Goal: Information Seeking & Learning: Learn about a topic

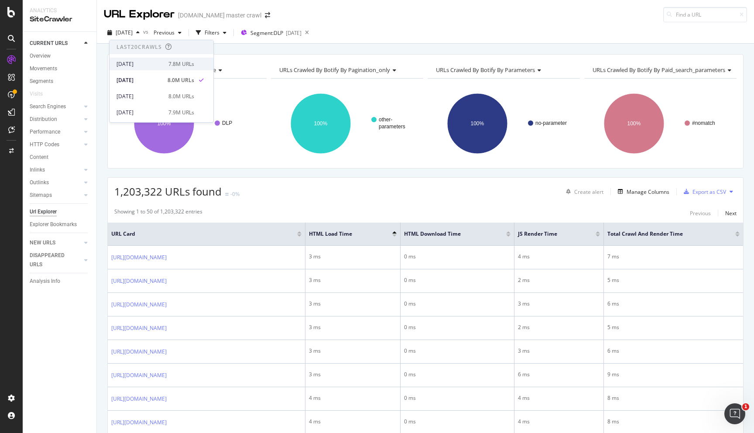
click at [152, 65] on div "[DATE]" at bounding box center [139, 64] width 47 height 8
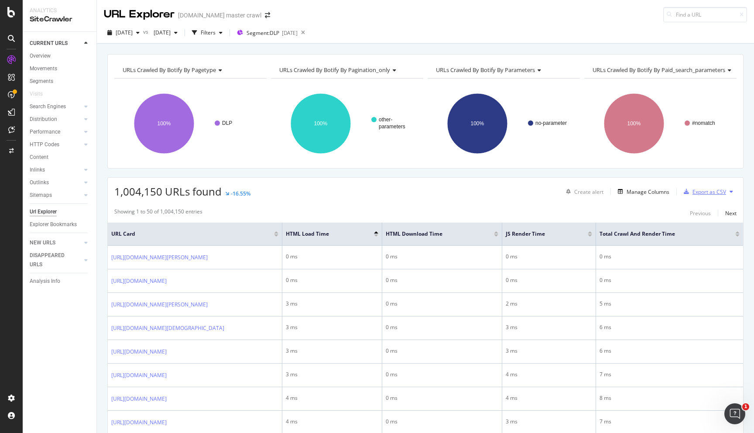
click at [702, 192] on div "Export as CSV" at bounding box center [709, 191] width 34 height 7
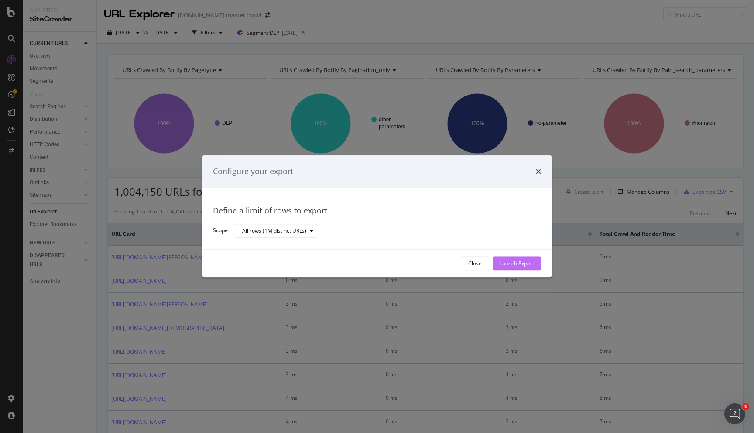
click at [527, 263] on div "Launch Export" at bounding box center [516, 262] width 34 height 7
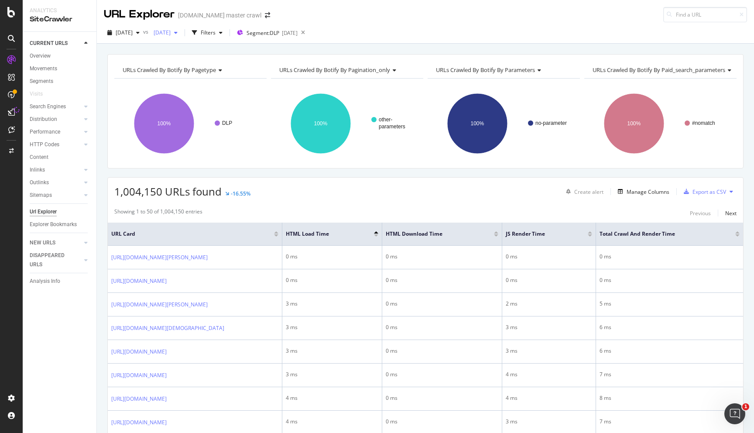
click at [171, 31] on span "[DATE]" at bounding box center [160, 32] width 20 height 7
click at [140, 32] on icon "button" at bounding box center [137, 32] width 3 height 5
click at [181, 37] on div "[DATE]" at bounding box center [165, 32] width 31 height 13
click at [295, 44] on div "URLs Crawled By Botify By pagetype Chart (by Value) Table Expand Export as CSV …" at bounding box center [425, 54] width 657 height 21
click at [308, 33] on icon at bounding box center [302, 33] width 11 height 12
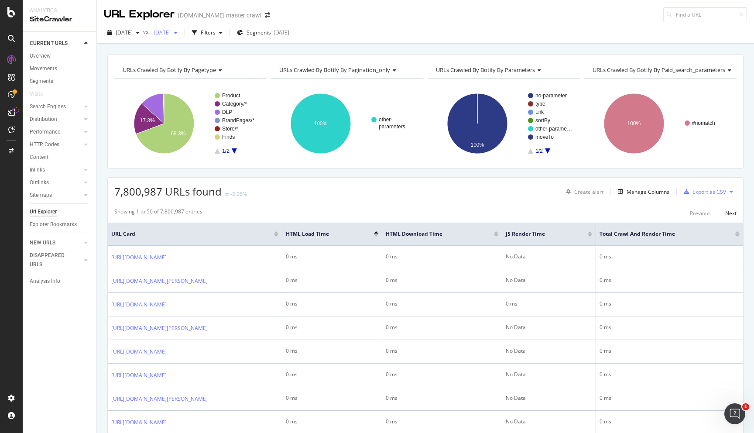
click at [171, 35] on span "[DATE]" at bounding box center [160, 32] width 20 height 7
click at [355, 21] on div "URL Explorer [DOMAIN_NAME] master crawl" at bounding box center [425, 11] width 657 height 22
click at [133, 34] on span "[DATE]" at bounding box center [124, 32] width 17 height 7
click at [392, 23] on div "[DATE] vs [DATE] Filters Segments [DATE]" at bounding box center [425, 32] width 657 height 21
click at [271, 35] on span "Segments" at bounding box center [258, 32] width 24 height 7
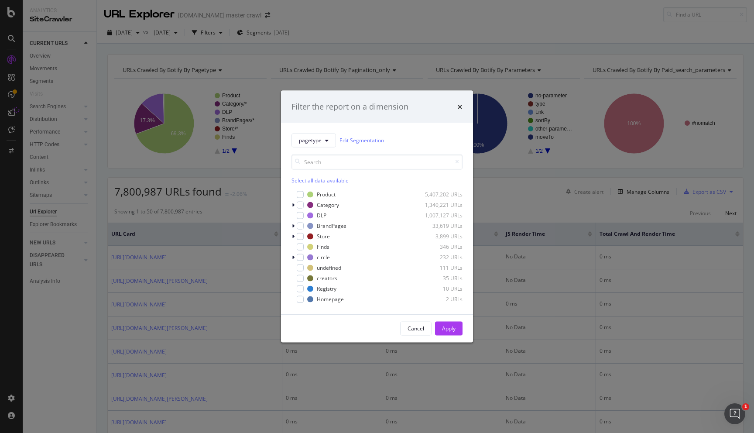
click at [300, 213] on div "modal" at bounding box center [300, 215] width 7 height 7
click at [454, 327] on div "Apply" at bounding box center [449, 327] width 14 height 7
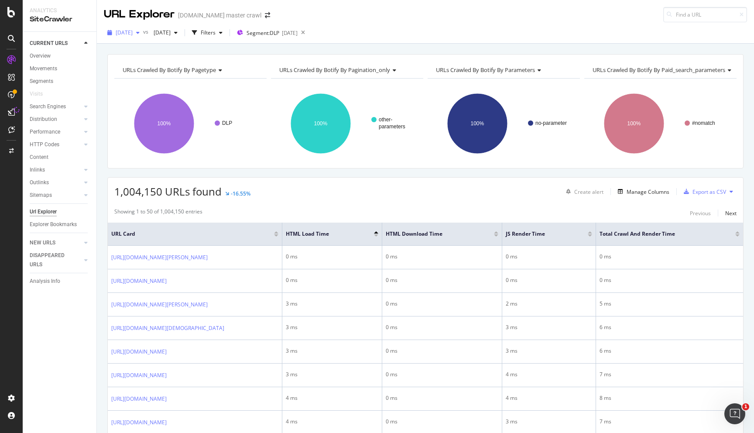
click at [133, 34] on span "[DATE]" at bounding box center [124, 32] width 17 height 7
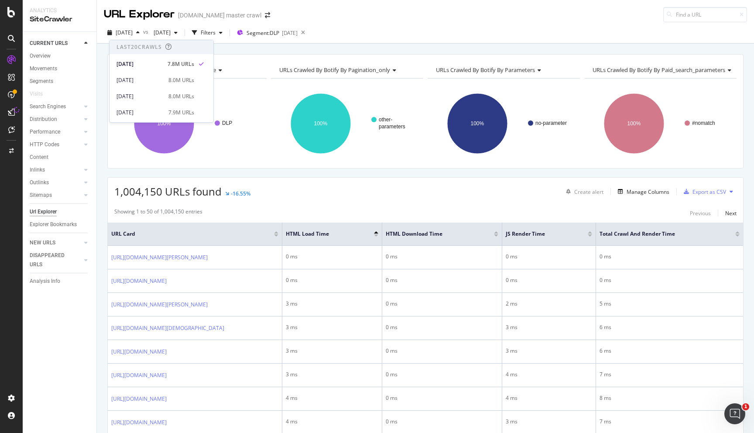
click at [150, 12] on div "URL Explorer" at bounding box center [139, 14] width 71 height 15
click at [215, 31] on div "Filters" at bounding box center [208, 32] width 15 height 7
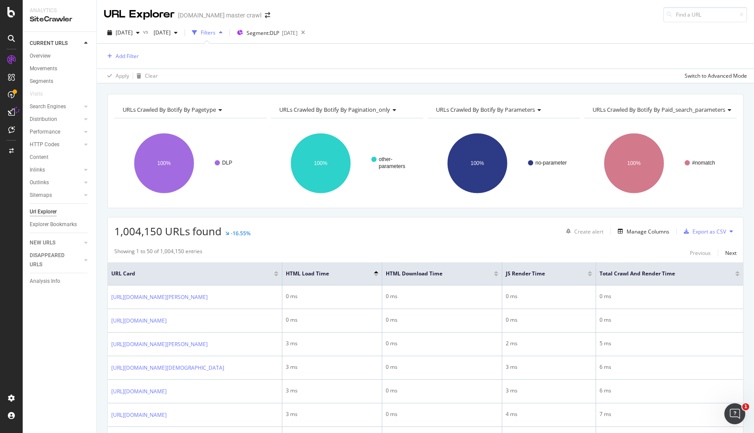
click at [215, 32] on div "Filters" at bounding box center [208, 32] width 15 height 7
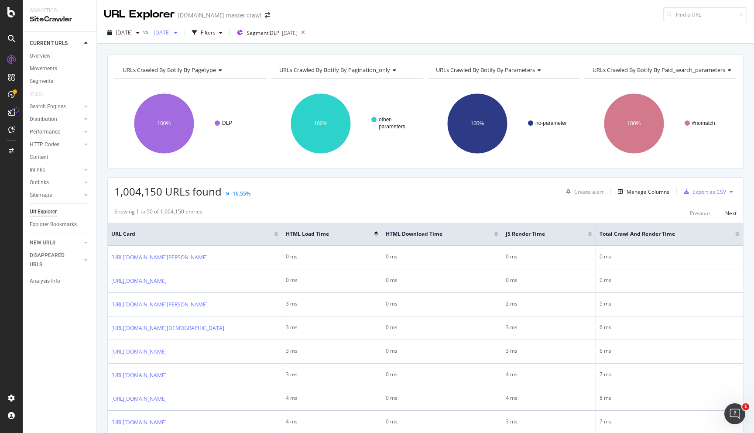
click at [171, 32] on span "[DATE]" at bounding box center [160, 32] width 20 height 7
click at [197, 75] on div "[DATE] 8.0M URLs" at bounding box center [216, 80] width 104 height 13
click at [14, 113] on icon at bounding box center [11, 112] width 7 height 7
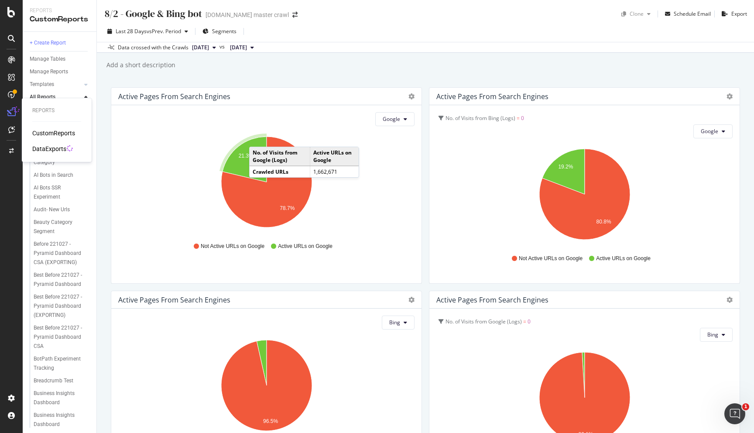
click at [46, 147] on div "DataExports" at bounding box center [49, 148] width 34 height 9
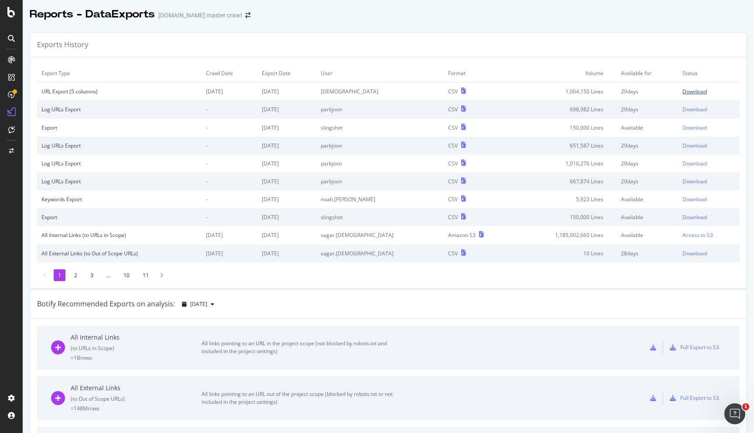
click at [687, 92] on div "Download" at bounding box center [694, 91] width 24 height 7
click at [374, 46] on div "Exports History" at bounding box center [388, 45] width 716 height 24
click at [9, 61] on icon at bounding box center [11, 59] width 7 height 7
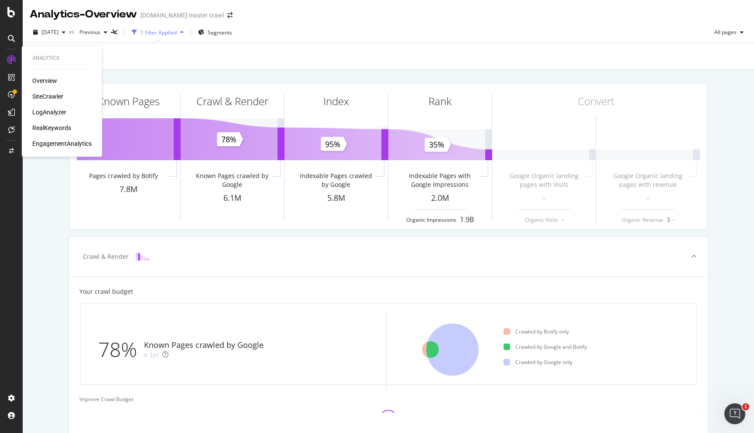
click at [51, 94] on div "SiteCrawler" at bounding box center [47, 96] width 31 height 9
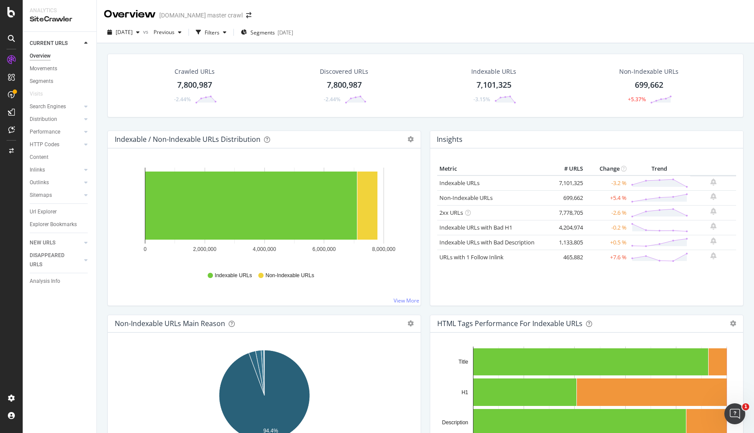
click at [46, 55] on div "Overview" at bounding box center [40, 55] width 21 height 9
click at [275, 33] on span "Segments" at bounding box center [262, 32] width 24 height 7
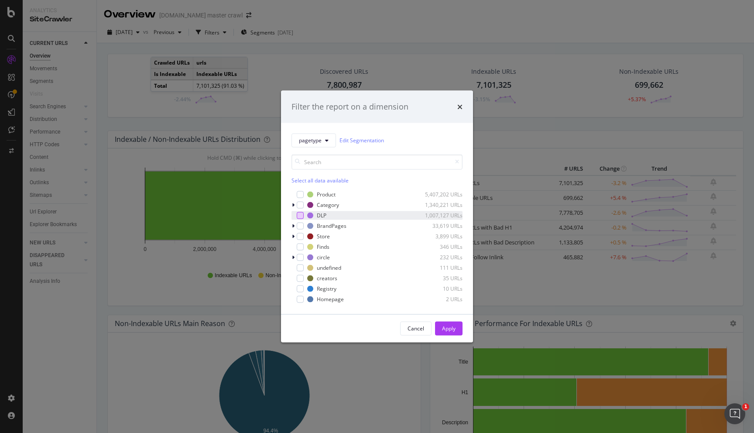
click at [301, 217] on div "modal" at bounding box center [300, 215] width 7 height 7
click at [450, 326] on div "Apply" at bounding box center [449, 327] width 14 height 7
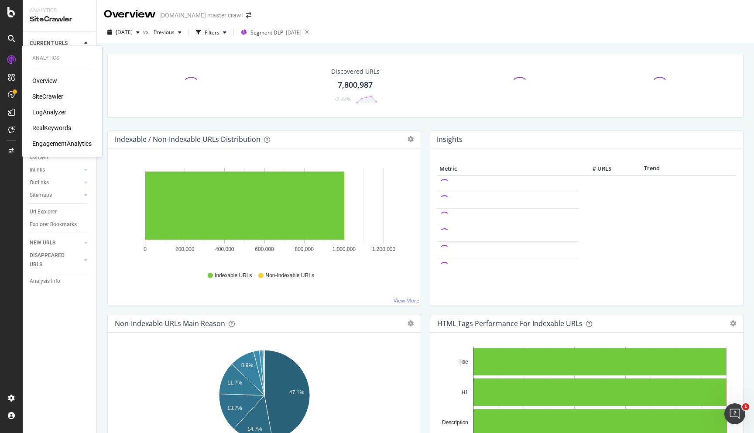
click at [39, 81] on div "Overview" at bounding box center [44, 80] width 25 height 9
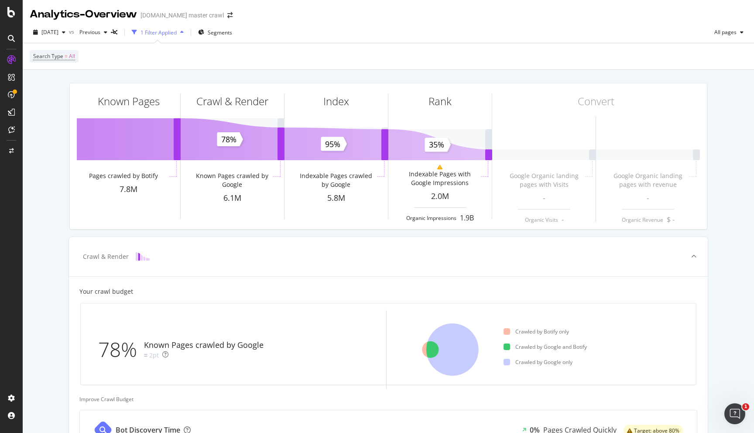
click at [12, 37] on icon at bounding box center [11, 38] width 7 height 7
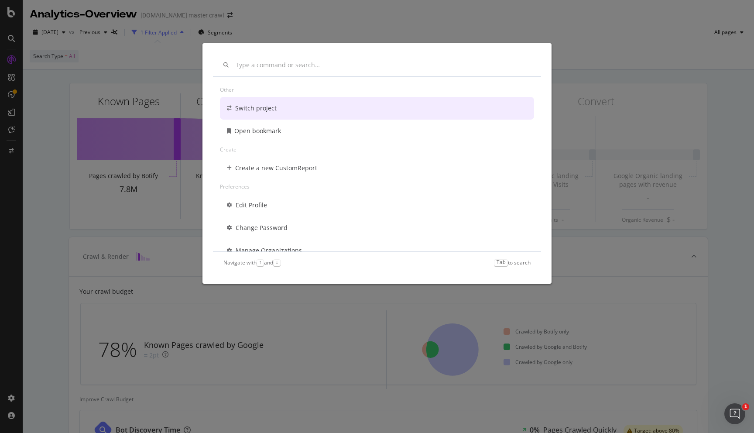
scroll to position [63, 0]
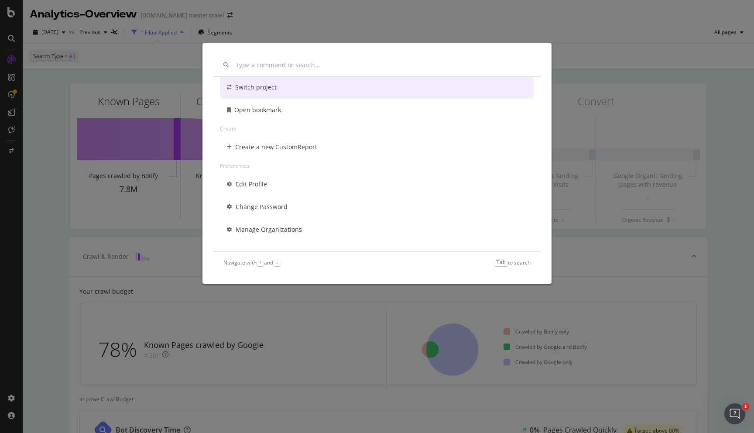
click at [17, 137] on div "Other Switch project Open bookmark Create Create a new CustomReport Preferences…" at bounding box center [377, 216] width 754 height 433
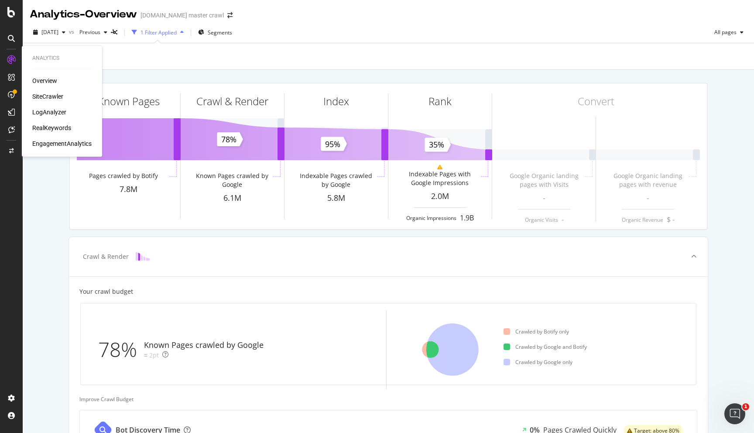
click at [53, 129] on div "RealKeywords" at bounding box center [51, 127] width 39 height 9
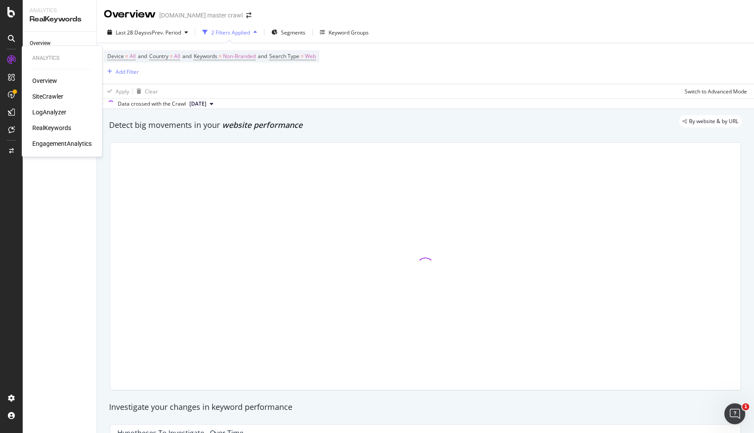
click at [45, 93] on div "SiteCrawler" at bounding box center [47, 96] width 31 height 9
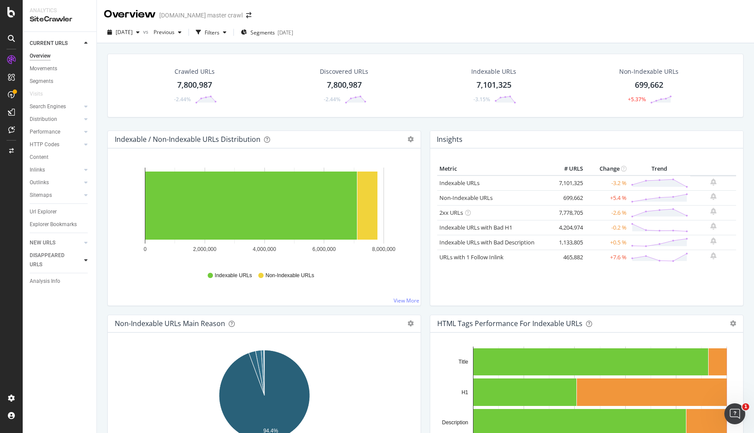
click at [84, 260] on div at bounding box center [86, 260] width 9 height 9
click at [45, 89] on div "Overview" at bounding box center [40, 90] width 21 height 9
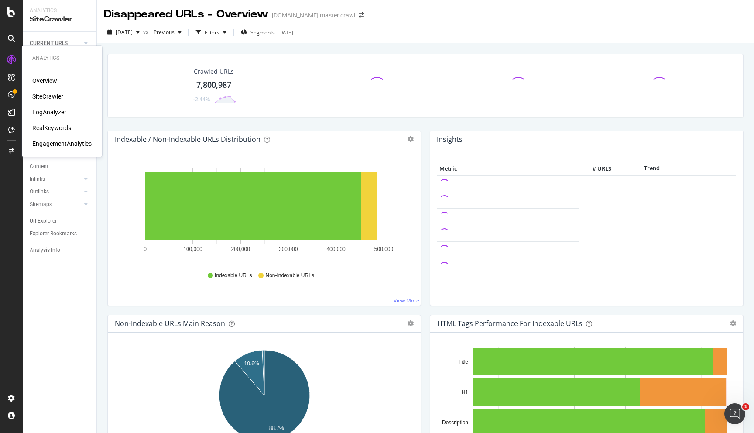
click at [51, 78] on div "Overview" at bounding box center [44, 80] width 25 height 9
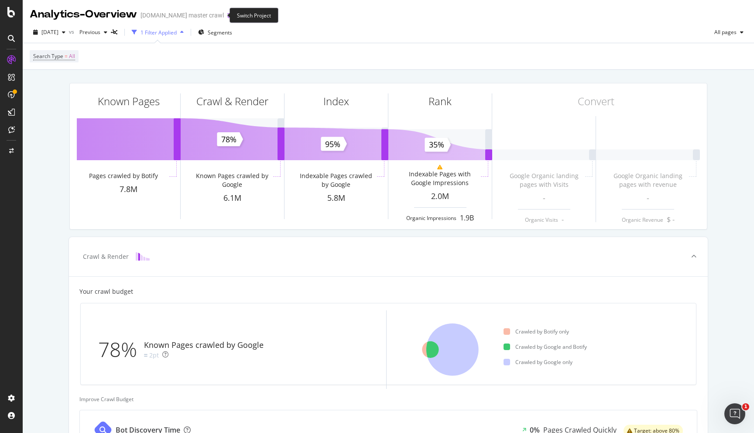
click at [227, 14] on icon "arrow-right-arrow-left" at bounding box center [229, 15] width 5 height 6
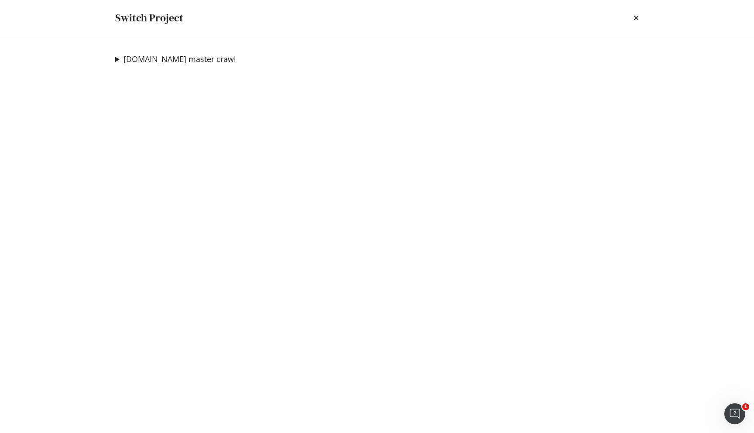
click at [117, 59] on summary "[DOMAIN_NAME] master crawl" at bounding box center [175, 59] width 121 height 11
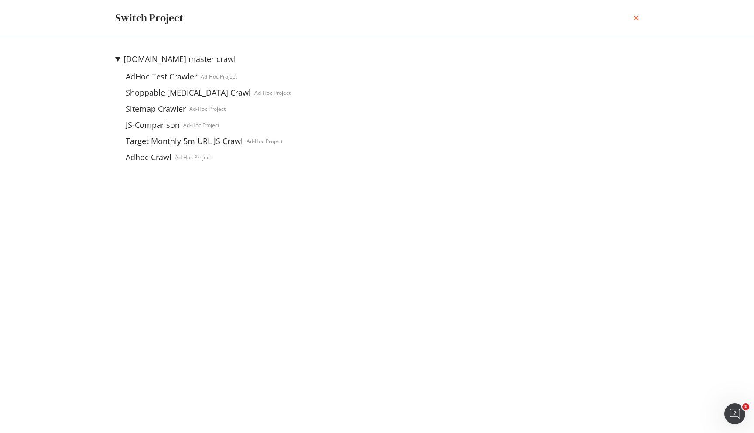
click at [638, 19] on icon "times" at bounding box center [635, 17] width 5 height 7
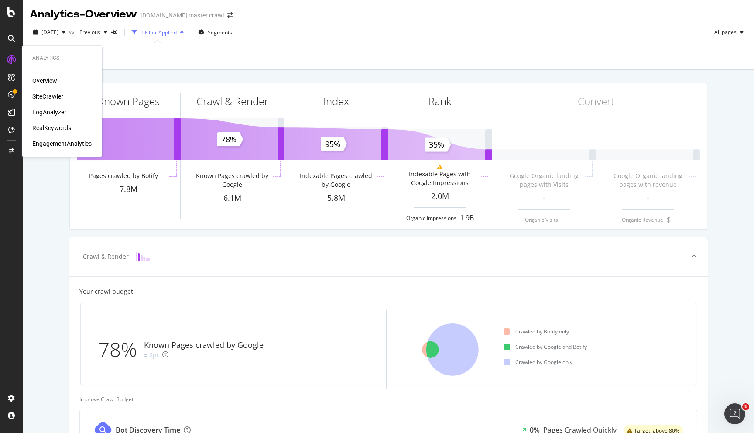
click at [49, 81] on div "Overview" at bounding box center [44, 80] width 25 height 9
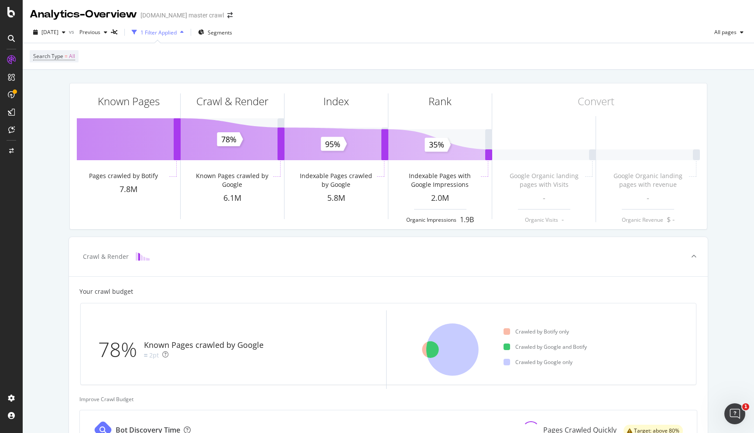
click at [177, 31] on div "1 Filter Applied" at bounding box center [158, 32] width 36 height 7
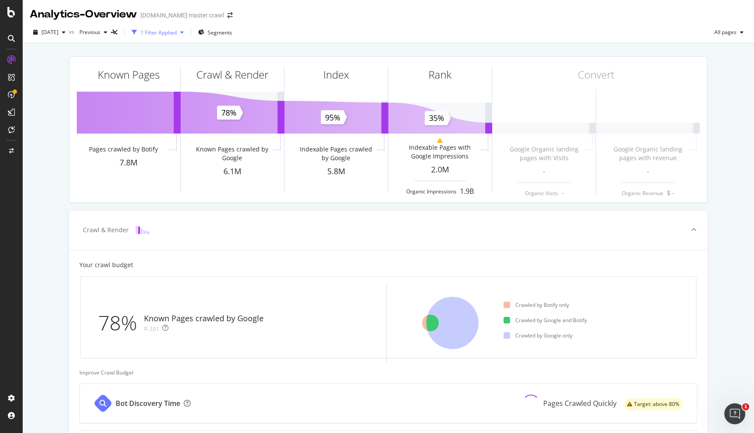
click at [177, 31] on div "1 Filter Applied" at bounding box center [158, 32] width 36 height 7
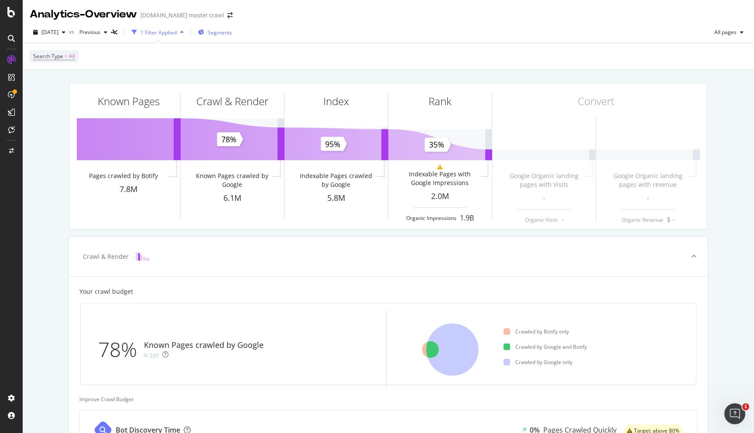
click at [232, 32] on span "Segments" at bounding box center [220, 32] width 24 height 7
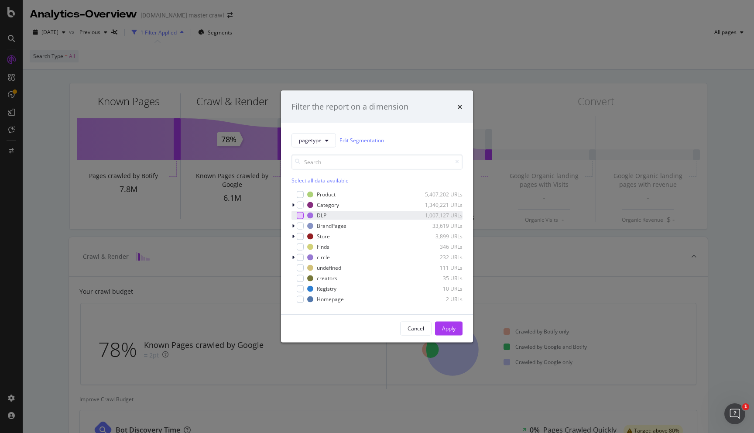
click at [300, 215] on div "modal" at bounding box center [300, 215] width 7 height 7
click at [454, 329] on div "Apply" at bounding box center [449, 327] width 14 height 7
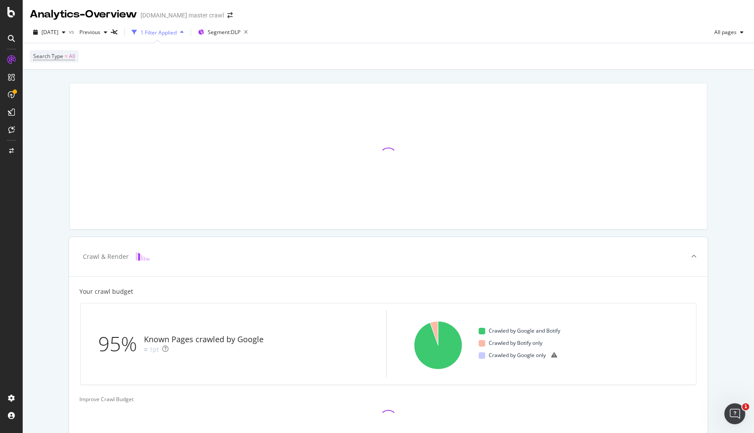
scroll to position [137, 0]
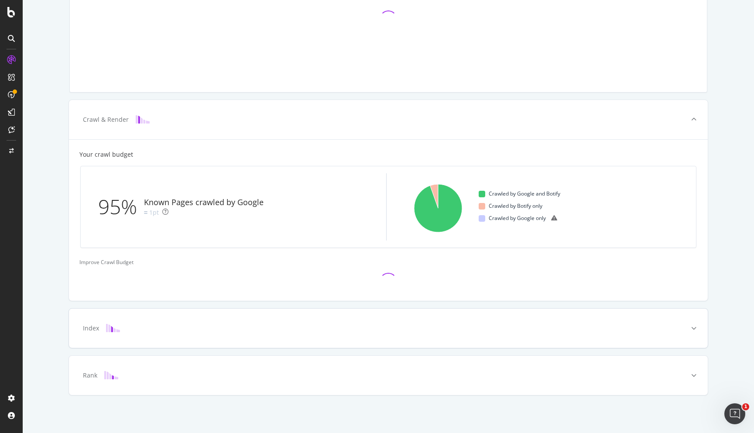
click at [691, 324] on div at bounding box center [693, 327] width 28 height 39
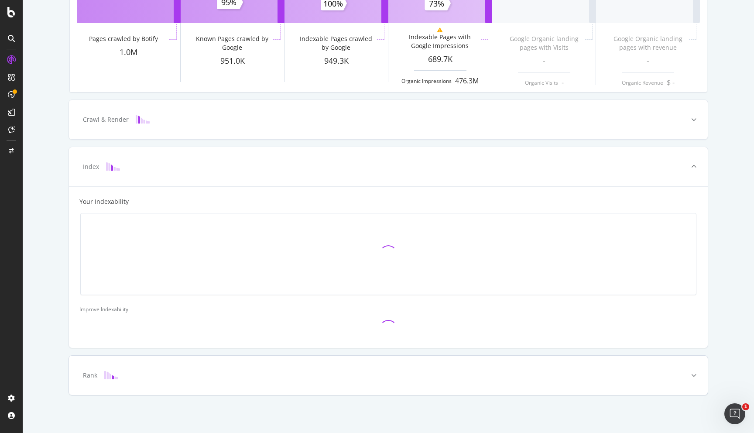
click at [692, 374] on icon at bounding box center [693, 374] width 5 height 5
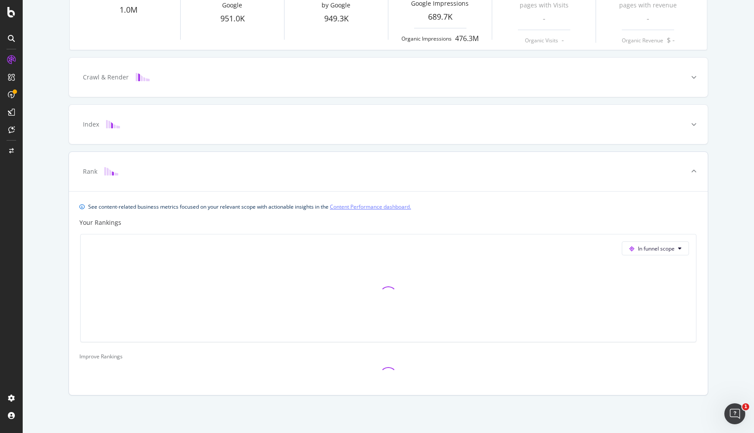
scroll to position [0, 0]
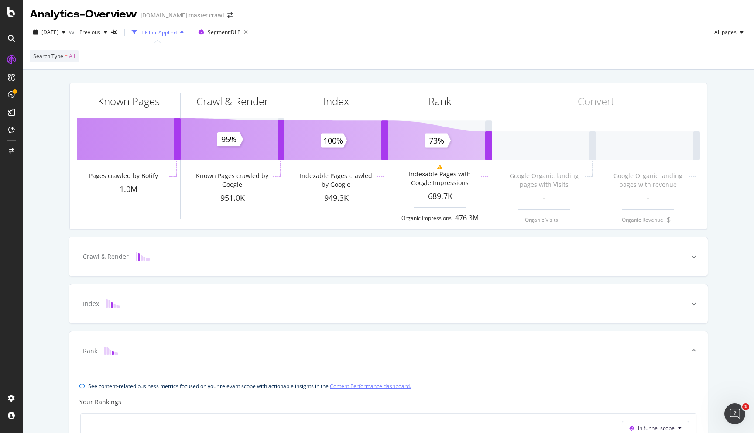
click at [177, 31] on div "1 Filter Applied" at bounding box center [158, 32] width 36 height 7
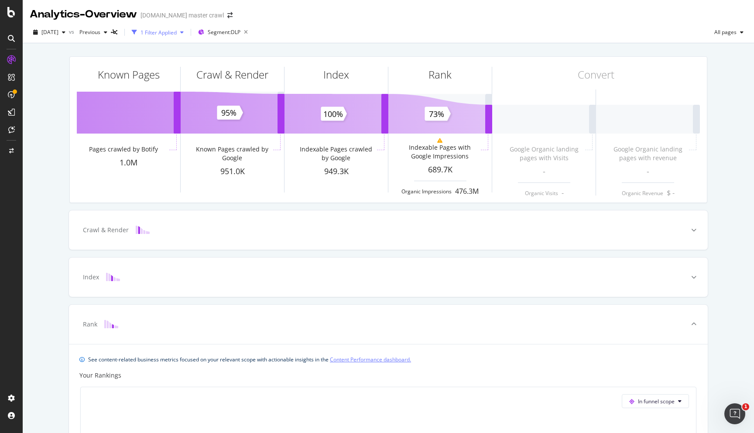
click at [177, 31] on div "1 Filter Applied" at bounding box center [158, 32] width 36 height 7
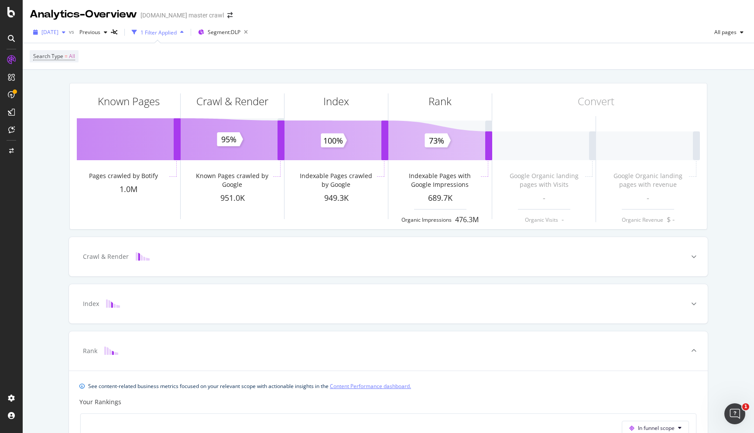
click at [51, 29] on span "[DATE]" at bounding box center [49, 31] width 17 height 7
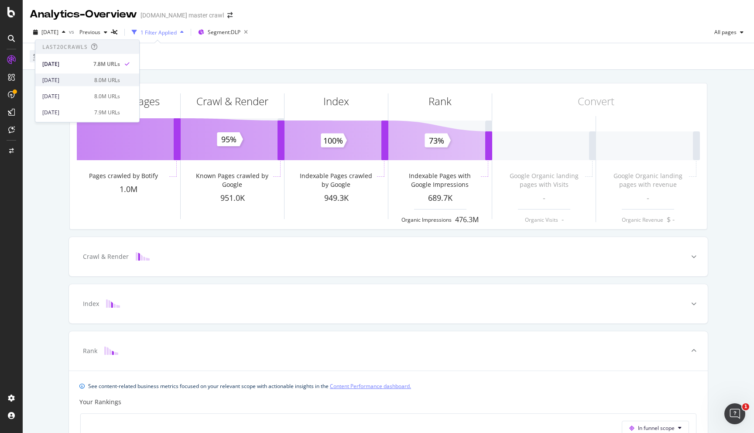
click at [74, 79] on div "[DATE]" at bounding box center [65, 80] width 47 height 8
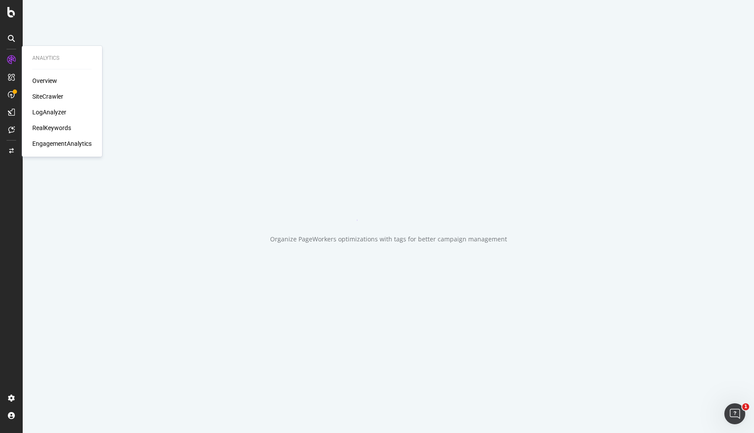
click at [51, 114] on div "LogAnalyzer" at bounding box center [49, 112] width 34 height 9
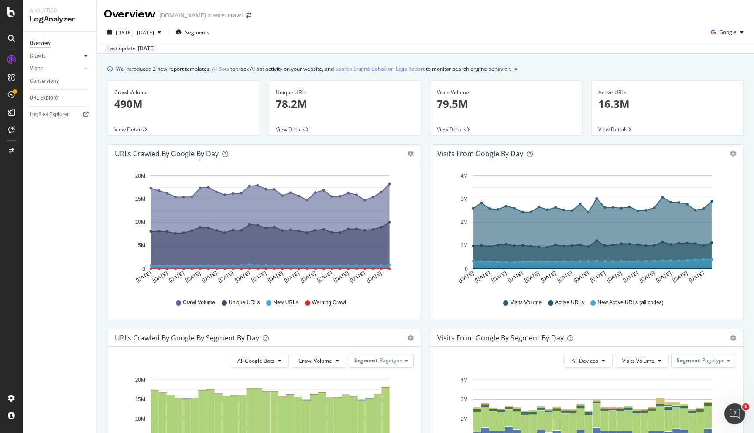
click at [85, 56] on icon at bounding box center [85, 55] width 3 height 5
click at [83, 126] on div at bounding box center [86, 128] width 9 height 9
click at [68, 143] on div "EngagementAnalytics" at bounding box center [61, 143] width 59 height 9
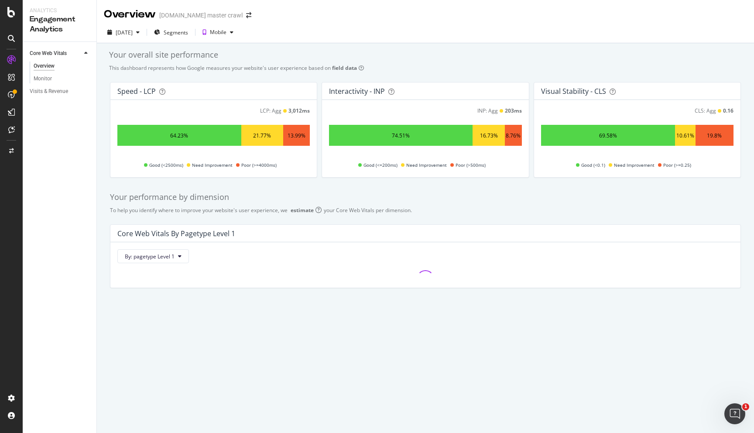
click at [11, 38] on icon at bounding box center [11, 38] width 7 height 7
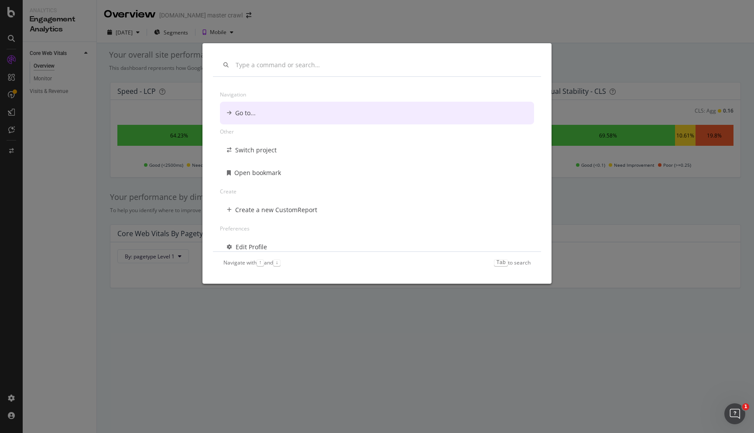
click at [244, 116] on div "Go to..." at bounding box center [245, 113] width 20 height 9
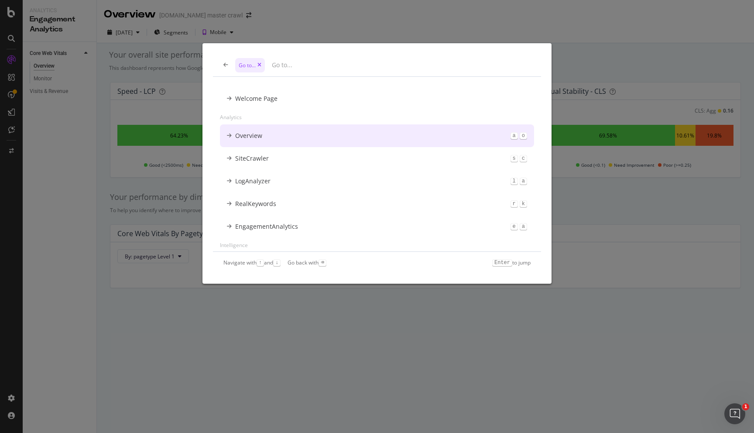
click at [258, 139] on div "Overview" at bounding box center [248, 135] width 27 height 9
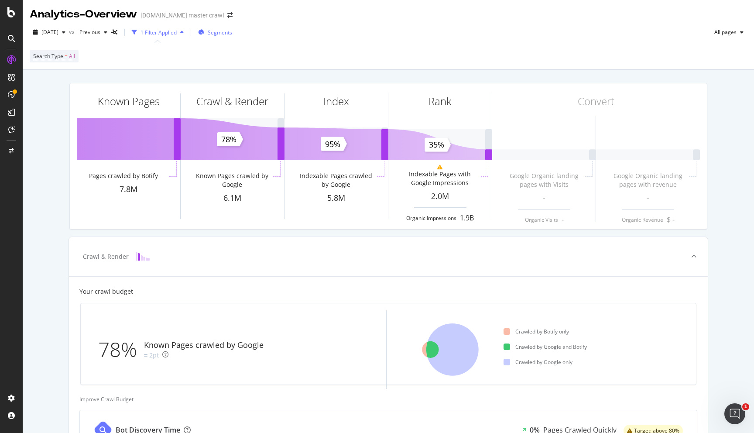
click at [227, 33] on span "Segments" at bounding box center [220, 32] width 24 height 7
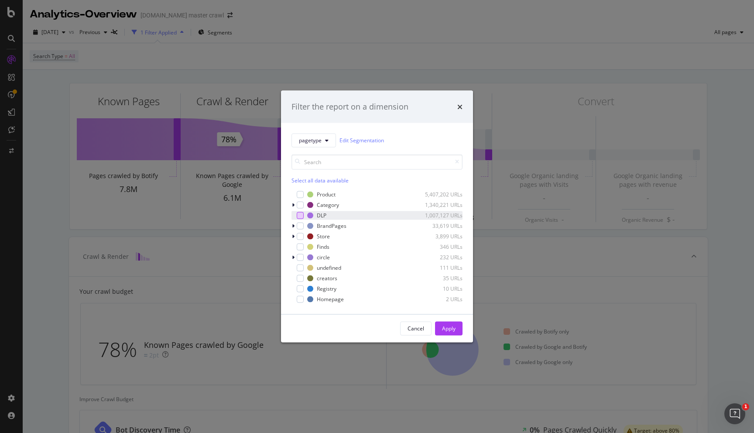
click at [299, 216] on div "modal" at bounding box center [300, 215] width 7 height 7
click at [454, 327] on div "Apply" at bounding box center [449, 327] width 14 height 7
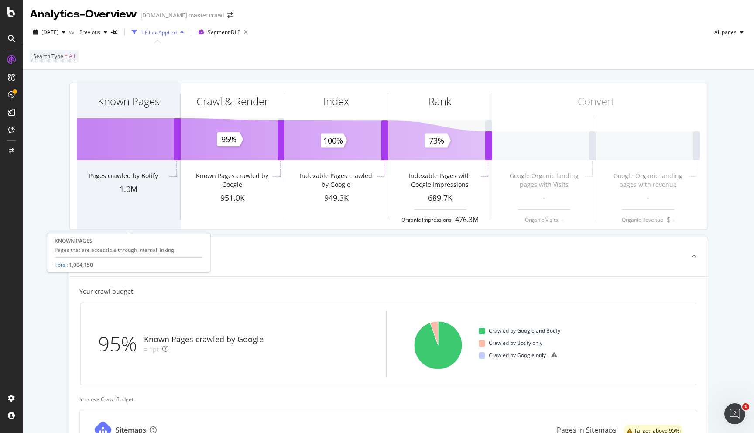
click at [128, 129] on div "Known Pages" at bounding box center [128, 116] width 103 height 67
click at [131, 193] on div "1.0M" at bounding box center [128, 189] width 103 height 11
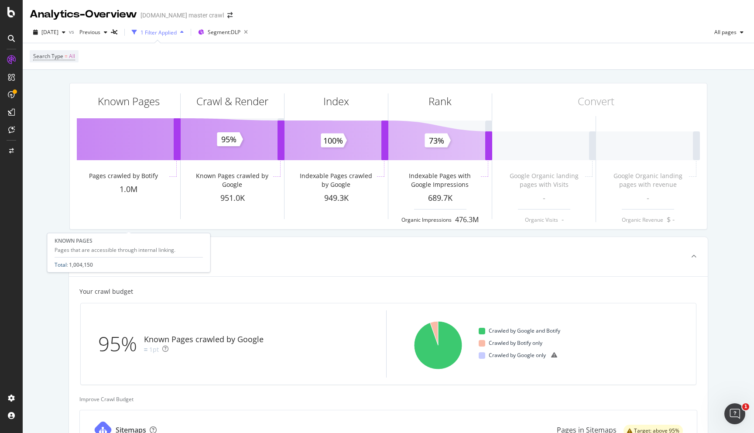
click at [61, 266] on link "Total" at bounding box center [61, 264] width 12 height 7
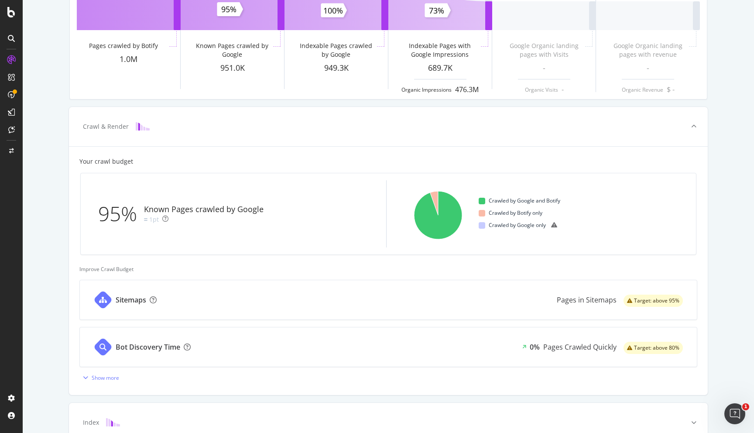
scroll to position [225, 0]
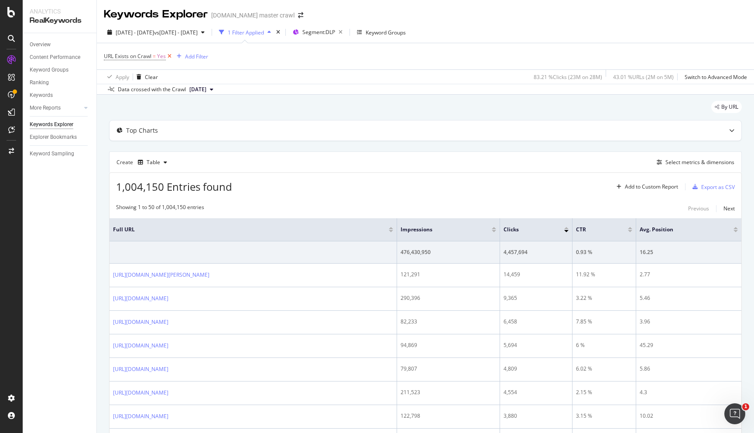
click at [170, 57] on icon at bounding box center [169, 56] width 7 height 9
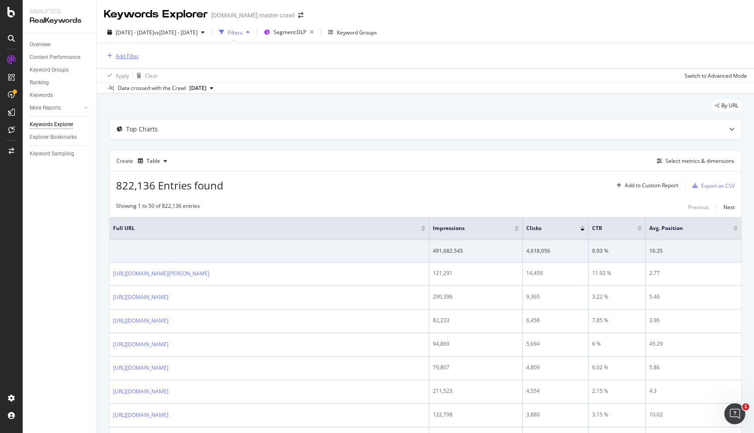
click at [115, 57] on div "button" at bounding box center [110, 55] width 12 height 5
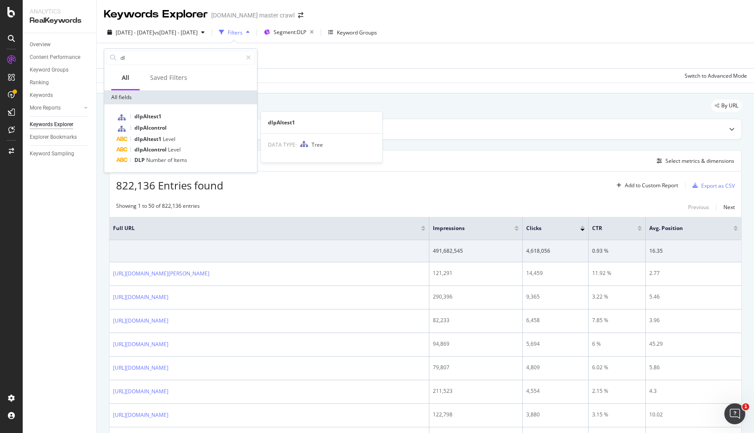
type input "d"
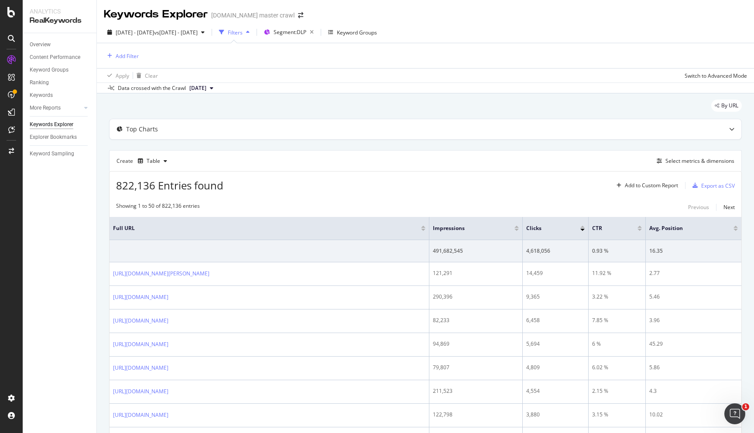
click at [429, 93] on div "Data crossed with the Crawl 2025 Sep. 22nd" at bounding box center [425, 87] width 657 height 10
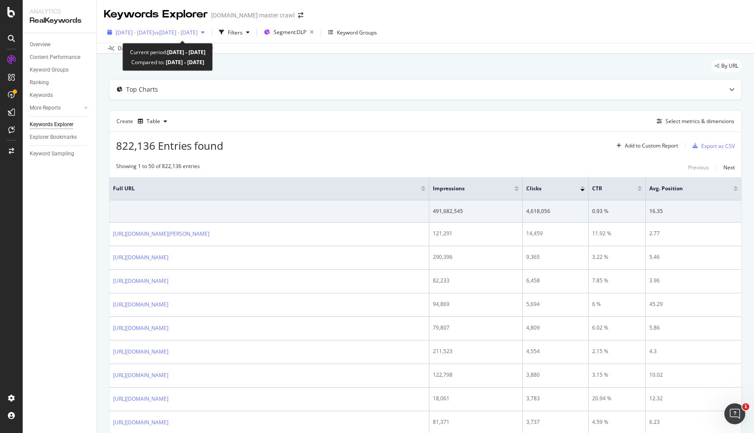
click at [198, 30] on span "vs 2025 Aug. 19th - Sep. 17th" at bounding box center [176, 32] width 44 height 7
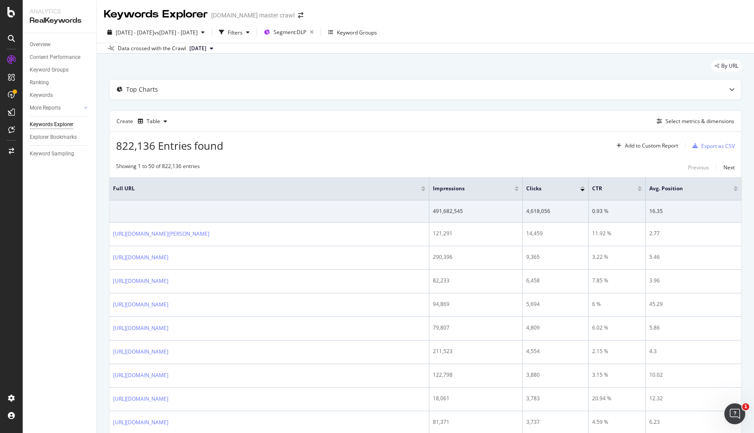
click at [362, 76] on div "By URL" at bounding box center [425, 69] width 632 height 19
click at [711, 118] on div "Select metrics & dimensions" at bounding box center [699, 120] width 69 height 7
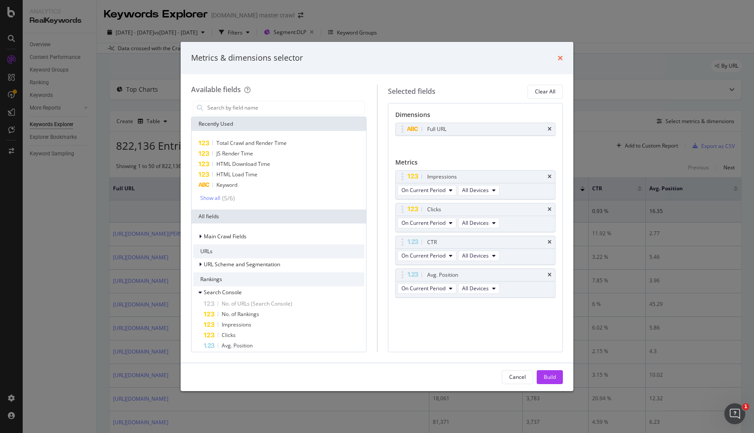
click at [562, 57] on icon "times" at bounding box center [559, 58] width 5 height 7
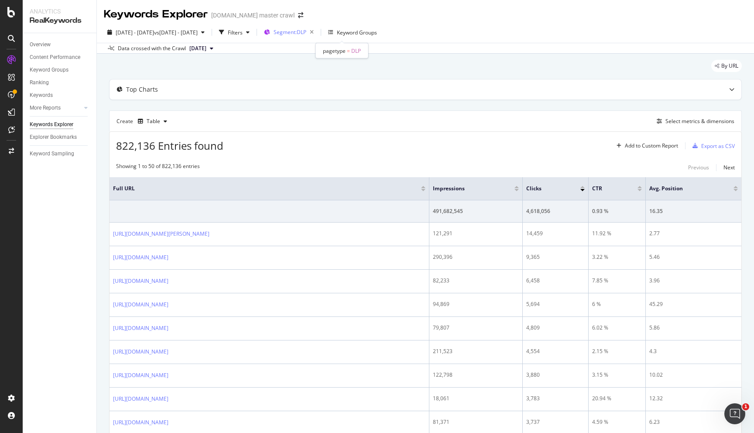
click at [317, 36] on div "Segment: DLP" at bounding box center [295, 32] width 44 height 12
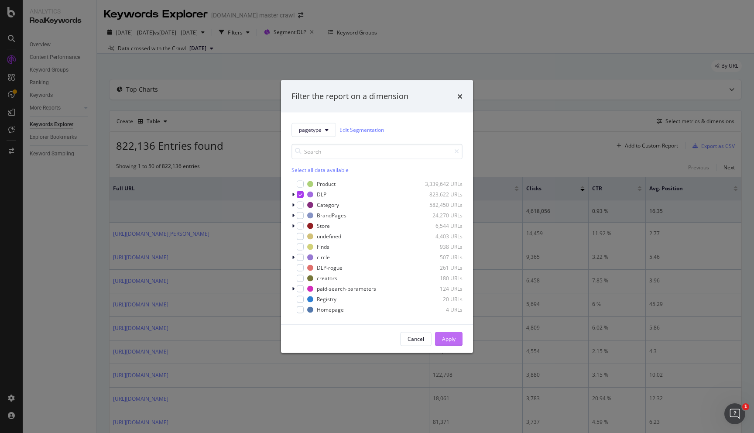
click at [451, 342] on div "Apply" at bounding box center [449, 338] width 14 height 13
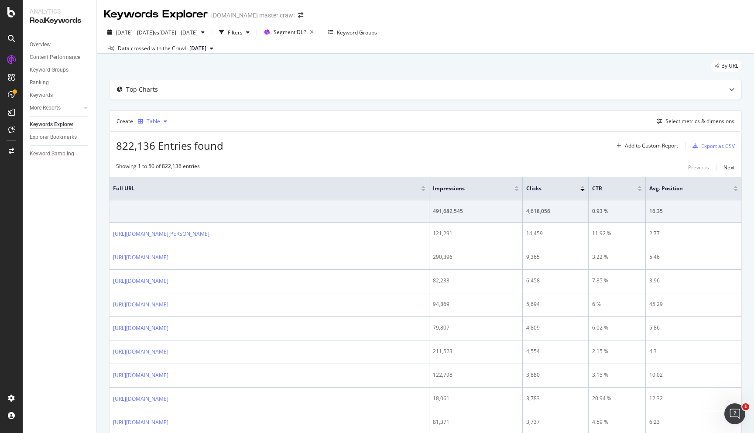
click at [147, 119] on div "Table" at bounding box center [154, 121] width 14 height 5
click at [196, 92] on div "Top Charts" at bounding box center [407, 89] width 597 height 9
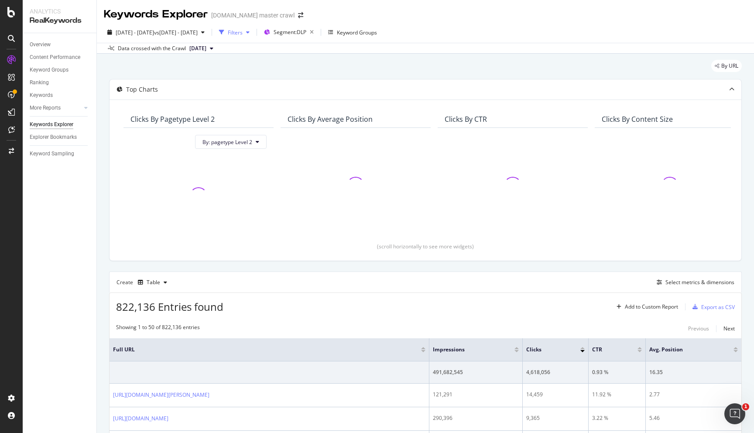
click at [242, 35] on div "Filters" at bounding box center [235, 32] width 15 height 7
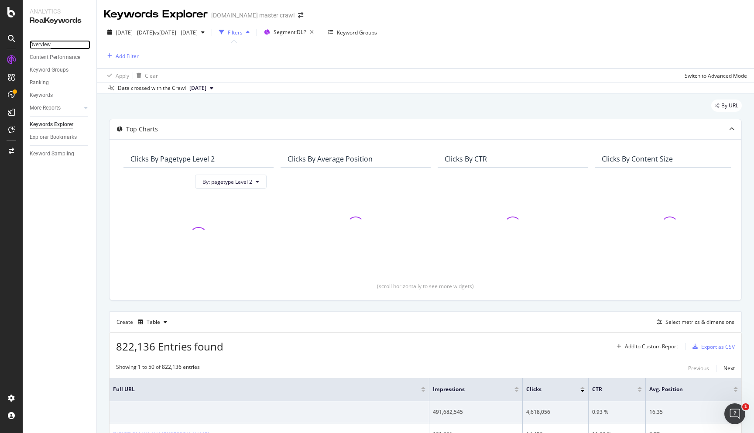
click at [44, 48] on div "Overview" at bounding box center [40, 44] width 21 height 9
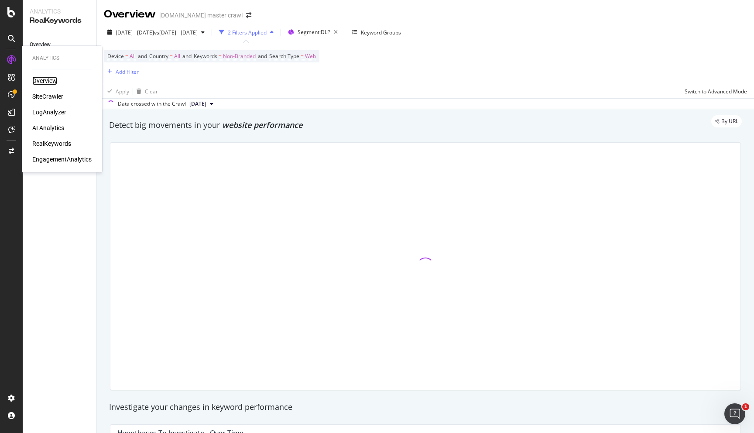
click at [39, 78] on div "Overview" at bounding box center [44, 80] width 25 height 9
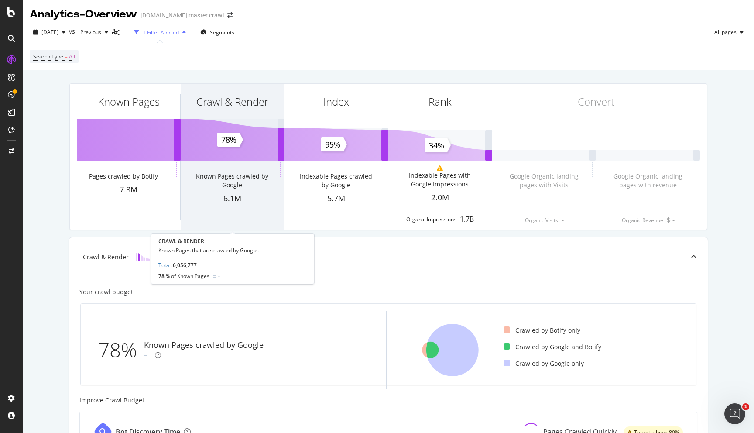
scroll to position [226, 0]
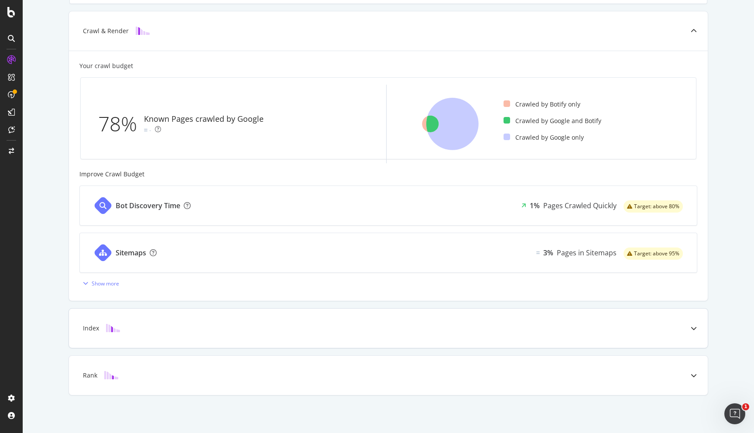
click at [117, 325] on img at bounding box center [113, 328] width 14 height 8
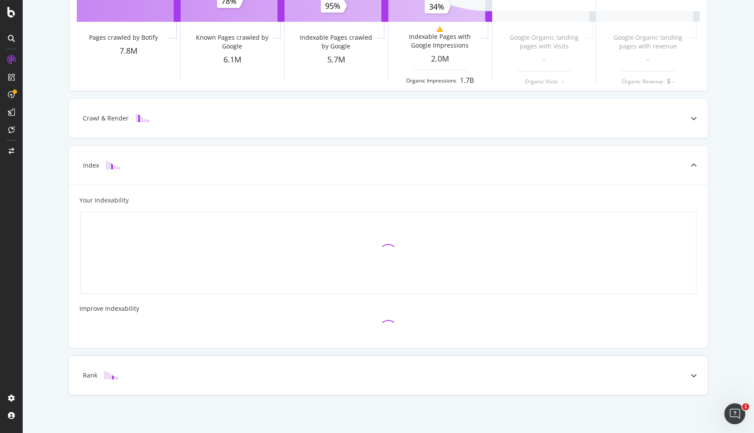
click at [114, 377] on img at bounding box center [111, 375] width 14 height 8
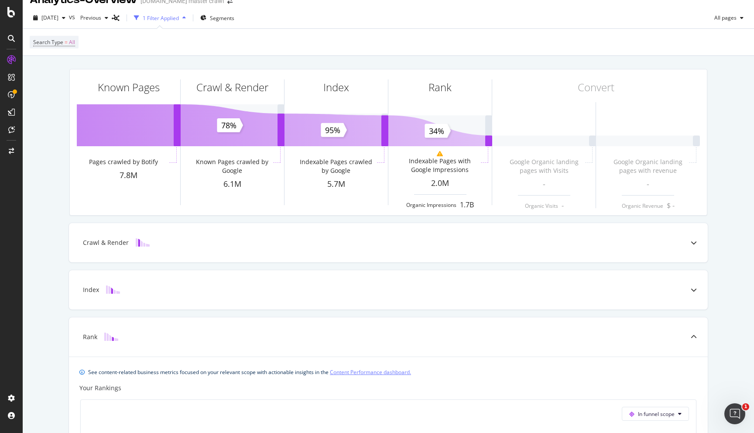
scroll to position [0, 0]
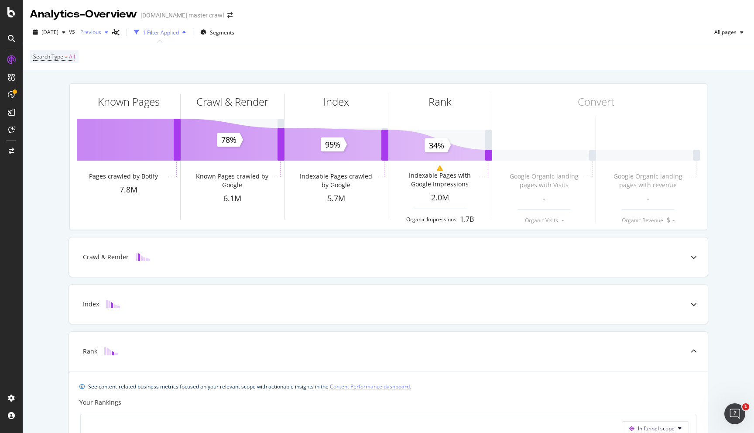
click at [101, 31] on span "Previous" at bounding box center [89, 31] width 24 height 7
click at [58, 35] on span "[DATE]" at bounding box center [49, 31] width 17 height 7
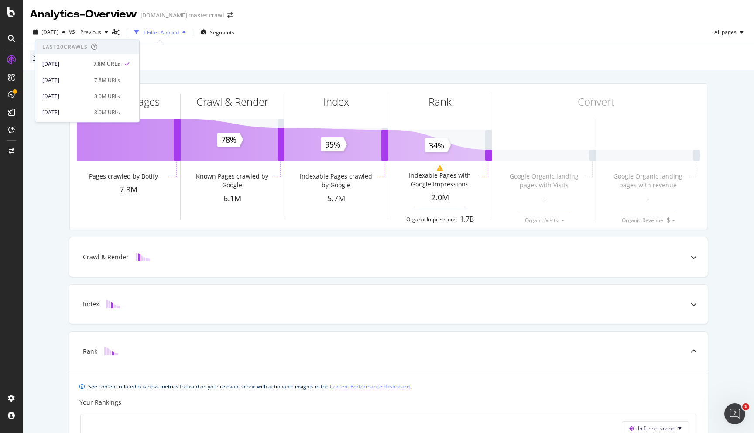
click at [166, 63] on div "Search Type = All" at bounding box center [388, 56] width 717 height 27
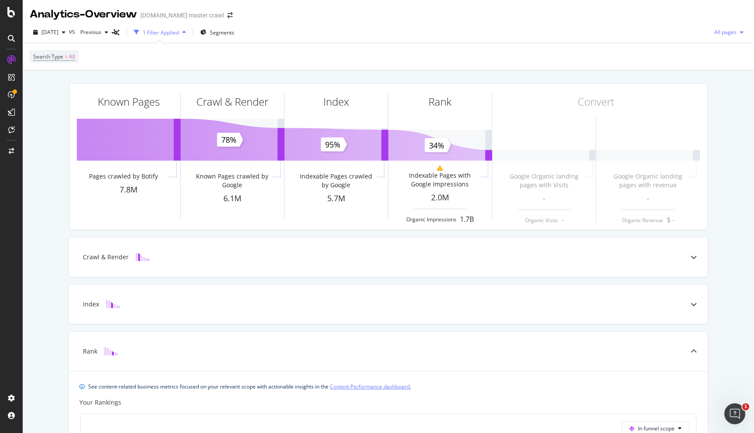
click at [734, 33] on span "All pages" at bounding box center [723, 31] width 26 height 7
click at [457, 67] on div "Search Type = All" at bounding box center [388, 56] width 717 height 27
click at [234, 33] on span "Segments" at bounding box center [222, 32] width 24 height 7
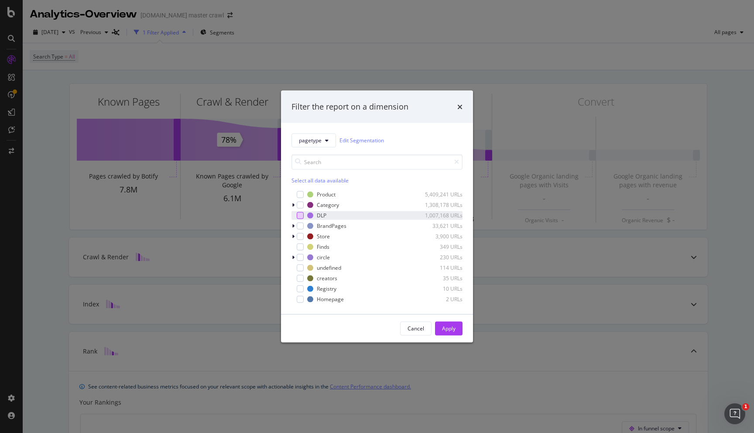
click at [300, 215] on div "modal" at bounding box center [300, 215] width 7 height 7
click at [451, 328] on div "Apply" at bounding box center [449, 327] width 14 height 7
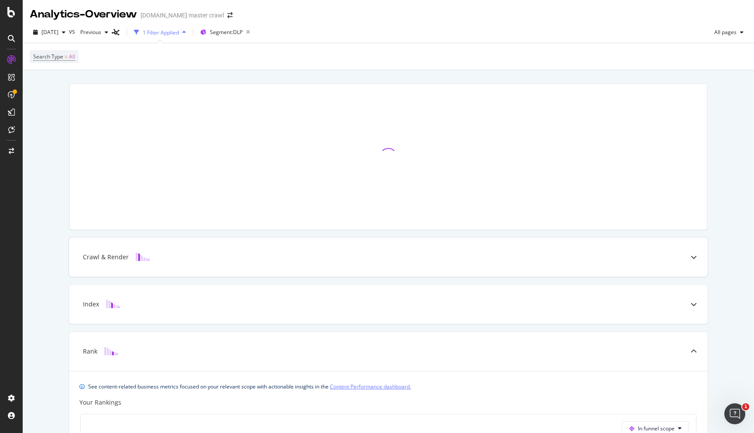
click at [178, 260] on div "Crawl & Render" at bounding box center [374, 257] width 604 height 9
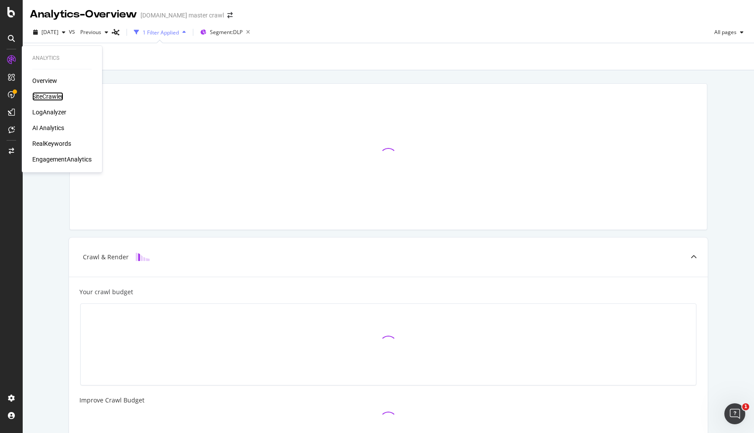
click at [58, 97] on div "SiteCrawler" at bounding box center [47, 96] width 31 height 9
